Goal: Communication & Community: Answer question/provide support

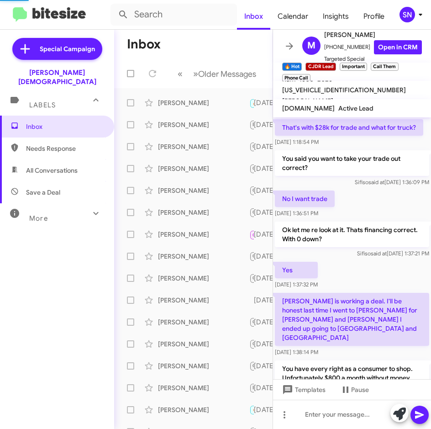
scroll to position [488, 0]
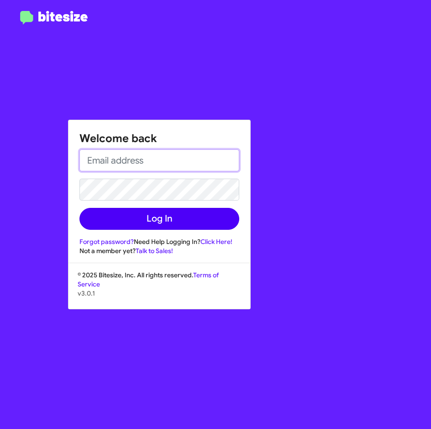
type input "[EMAIL_ADDRESS][PERSON_NAME][DOMAIN_NAME]"
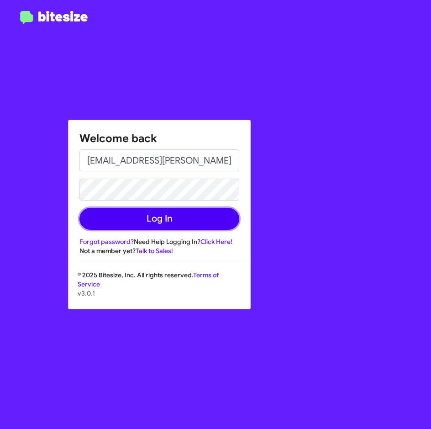
click at [171, 224] on button "Log In" at bounding box center [159, 219] width 160 height 22
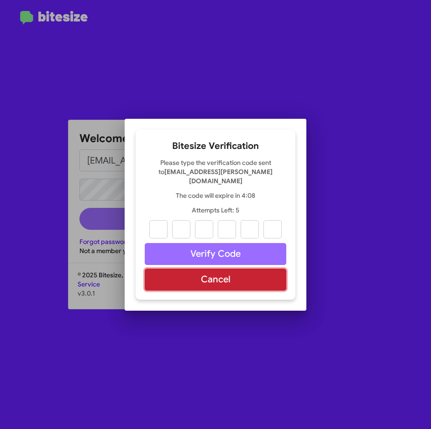
click at [226, 279] on button "Cancel" at bounding box center [216, 280] width 142 height 22
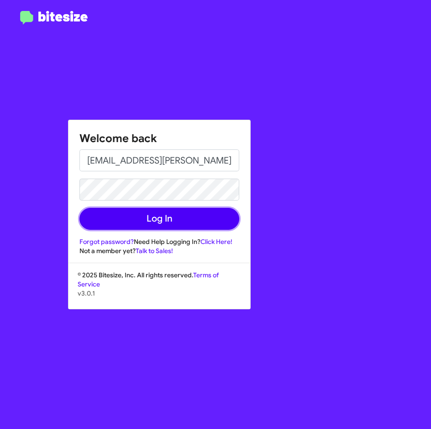
click at [169, 211] on button "Log In" at bounding box center [159, 219] width 160 height 22
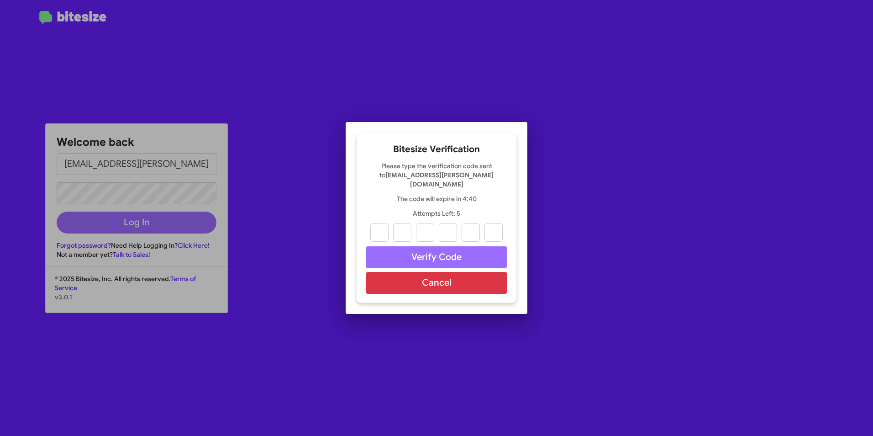
paste input "1"
type input "6"
type input "9"
type input "2"
type input "8"
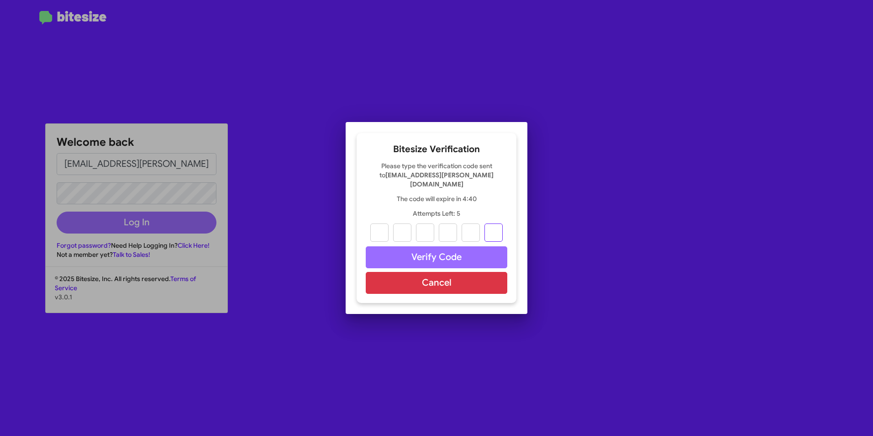
type input "1"
click at [416, 68] on div at bounding box center [436, 218] width 873 height 436
click at [431, 225] on input "1" at bounding box center [494, 232] width 18 height 18
type input "1"
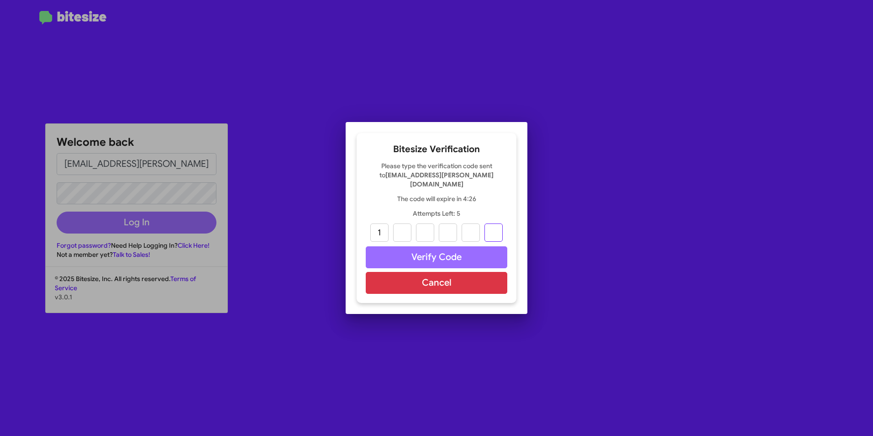
paste input "6"
type input "4"
type input "2"
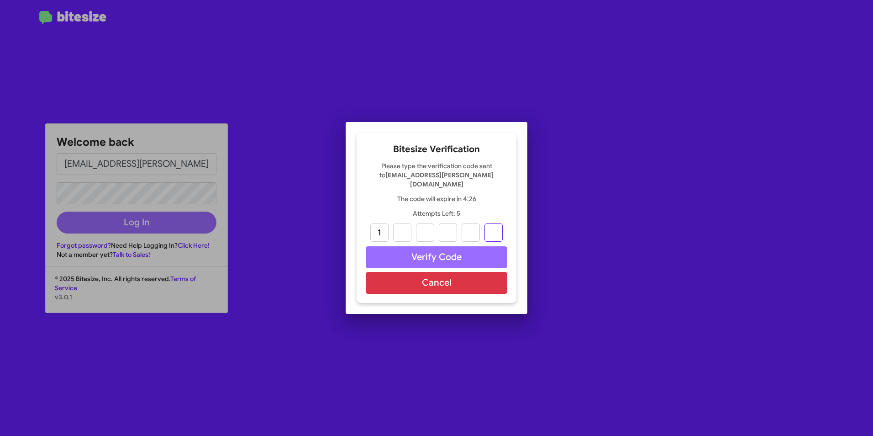
type input "6"
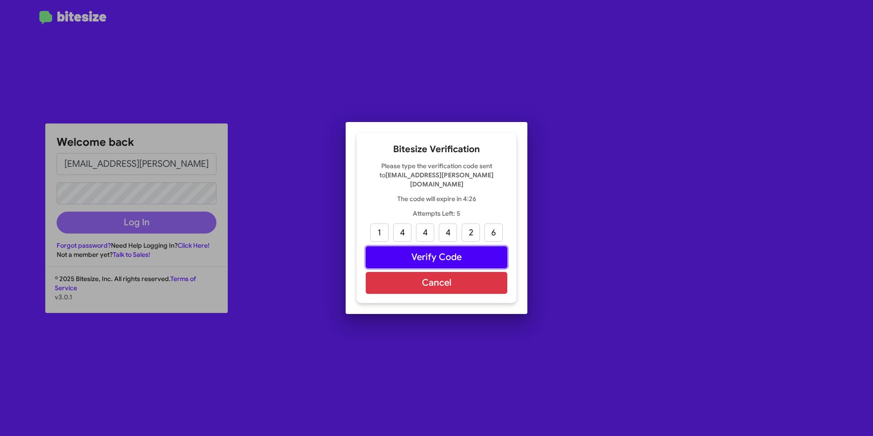
click at [407, 252] on button "Verify Code" at bounding box center [437, 257] width 142 height 22
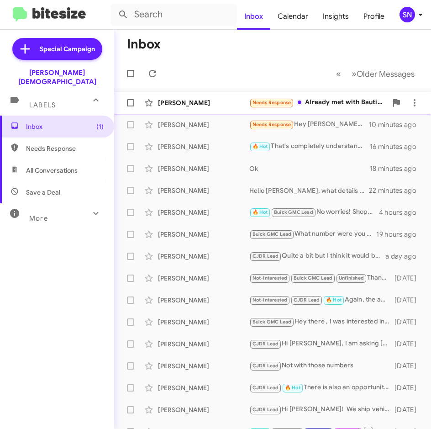
click at [186, 104] on div "[PERSON_NAME]" at bounding box center [203, 102] width 91 height 9
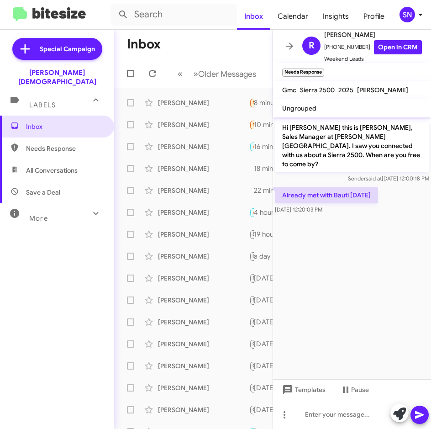
click at [60, 144] on span "Needs Response" at bounding box center [65, 148] width 78 height 9
type input "in:needs-response"
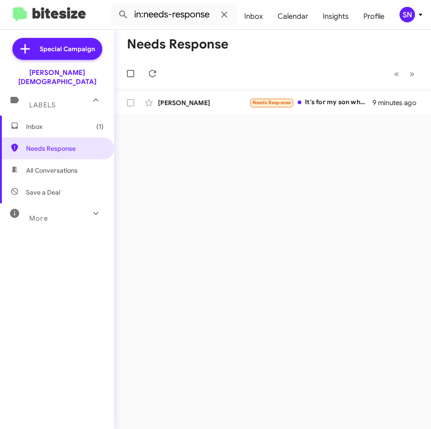
click at [59, 122] on span "Inbox (1)" at bounding box center [65, 126] width 78 height 9
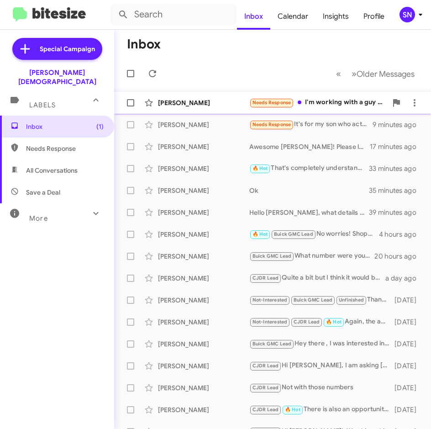
click at [182, 97] on div "[PERSON_NAME] Needs Response I'm working with a guy from Dimmit he's got a nice…" at bounding box center [273, 103] width 302 height 18
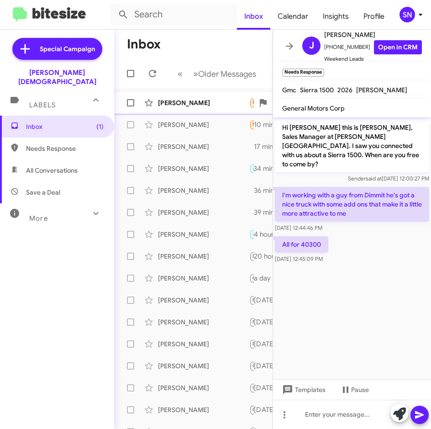
click at [199, 107] on div "[PERSON_NAME] Needs Response All for 40300 a few seconds ago" at bounding box center [194, 103] width 144 height 18
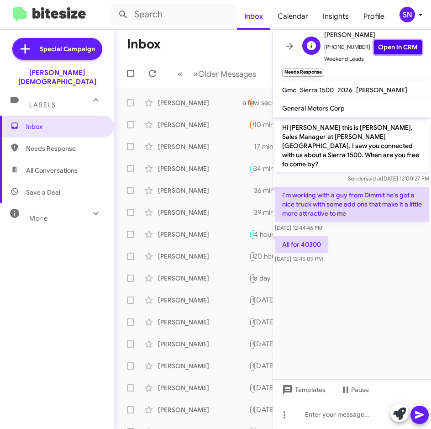
click at [383, 42] on link "Open in CRM" at bounding box center [398, 47] width 48 height 14
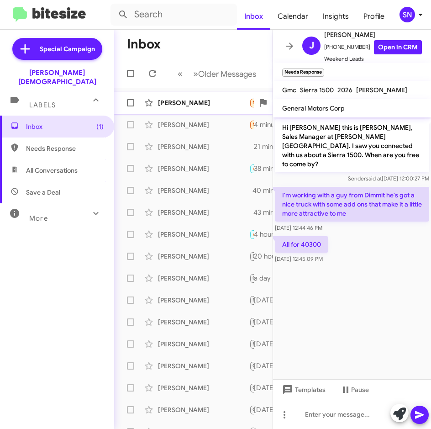
click at [178, 106] on div "[PERSON_NAME]" at bounding box center [203, 102] width 91 height 9
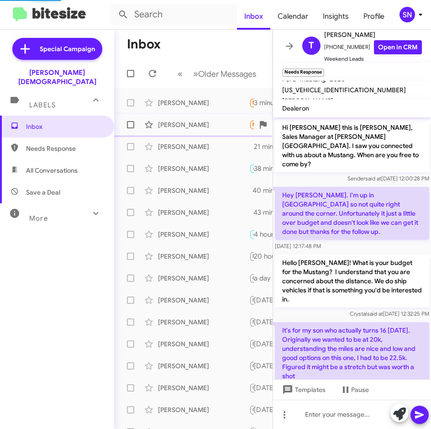
scroll to position [139, 0]
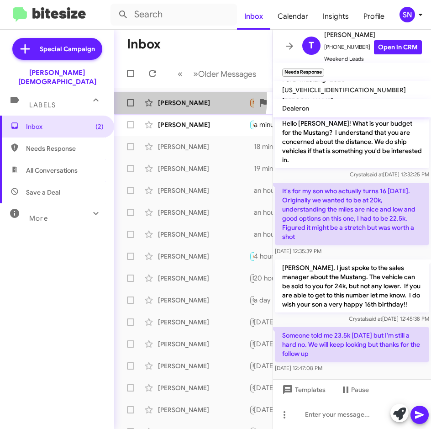
click at [177, 99] on div "[PERSON_NAME]" at bounding box center [203, 102] width 91 height 9
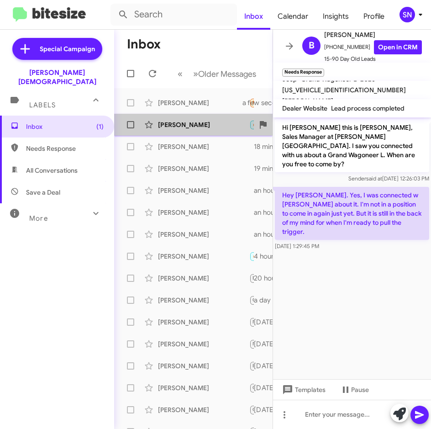
click at [215, 124] on div "[PERSON_NAME]" at bounding box center [203, 124] width 91 height 9
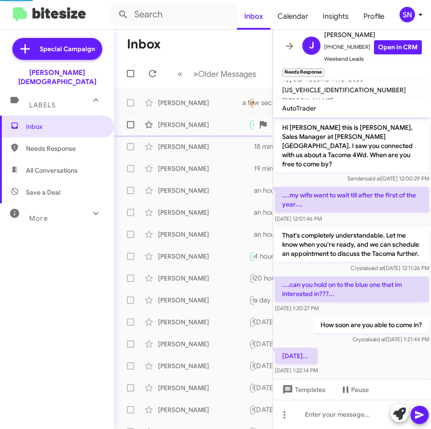
scroll to position [333, 0]
